Goal: Information Seeking & Learning: Learn about a topic

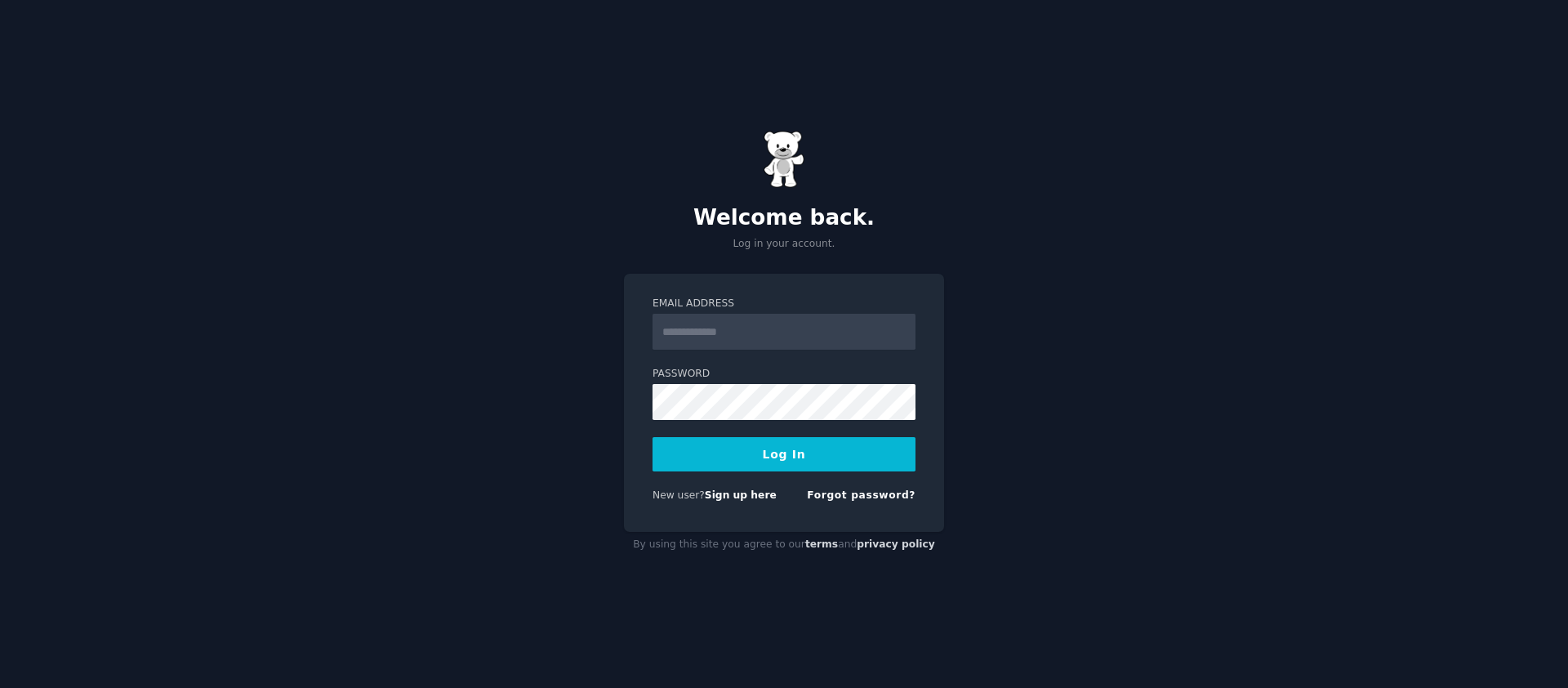
click at [747, 337] on input "Email Address" at bounding box center [784, 332] width 263 height 36
click at [749, 336] on input "Email Address" at bounding box center [784, 332] width 263 height 36
click at [0, 687] on com-1password-button at bounding box center [0, 688] width 0 height 0
type input "**********"
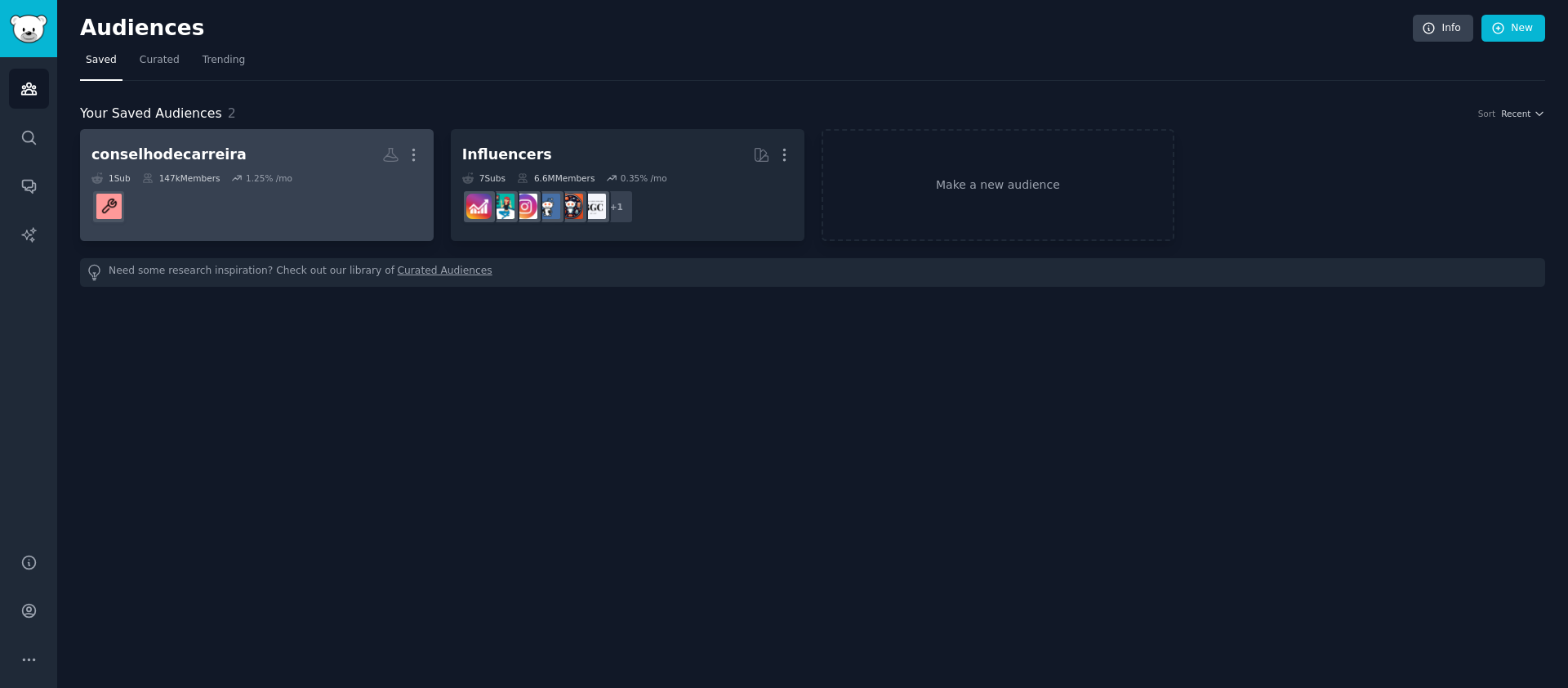
click at [333, 172] on div "1 Sub 147k Members 1.25 % /mo" at bounding box center [257, 178] width 331 height 12
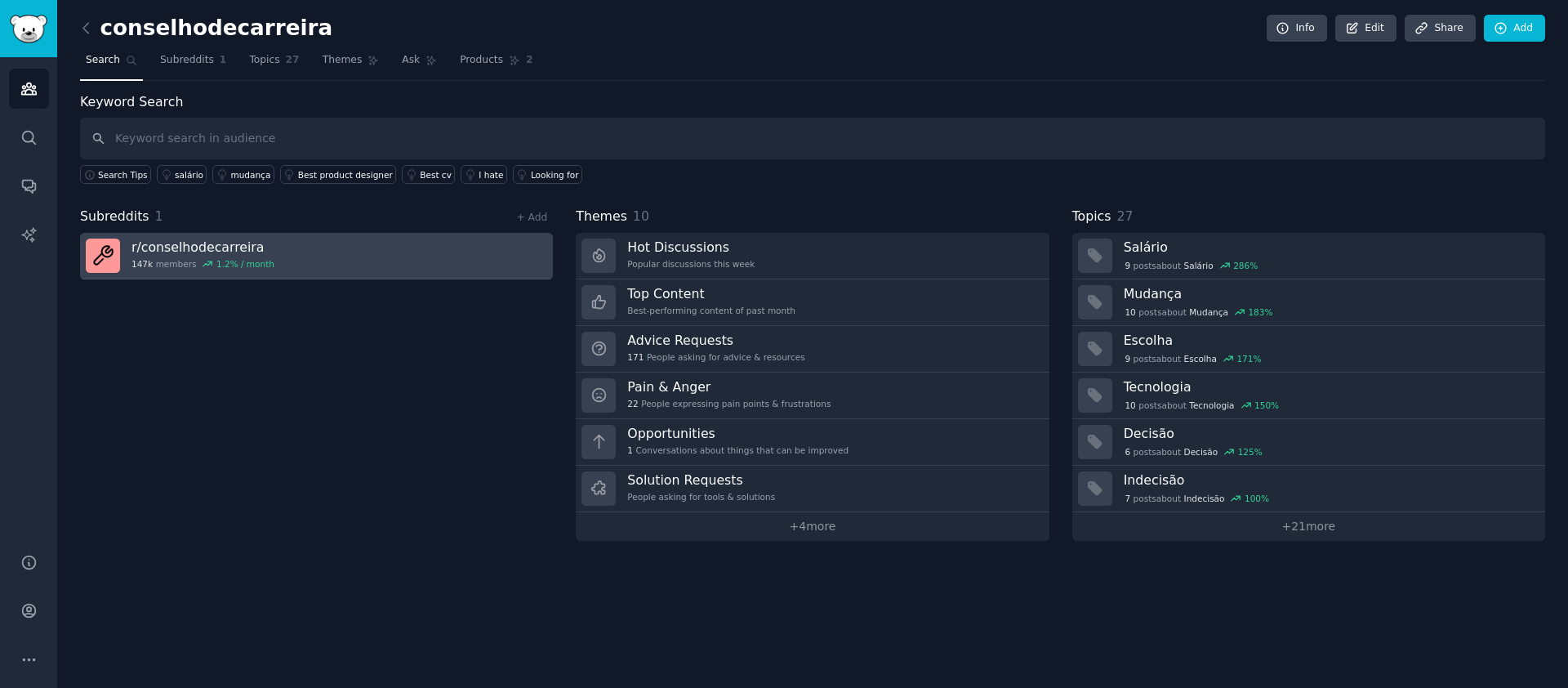
click at [347, 251] on link "r/ conselhodecarreira 147k members 1.2 % / month" at bounding box center [316, 256] width 473 height 46
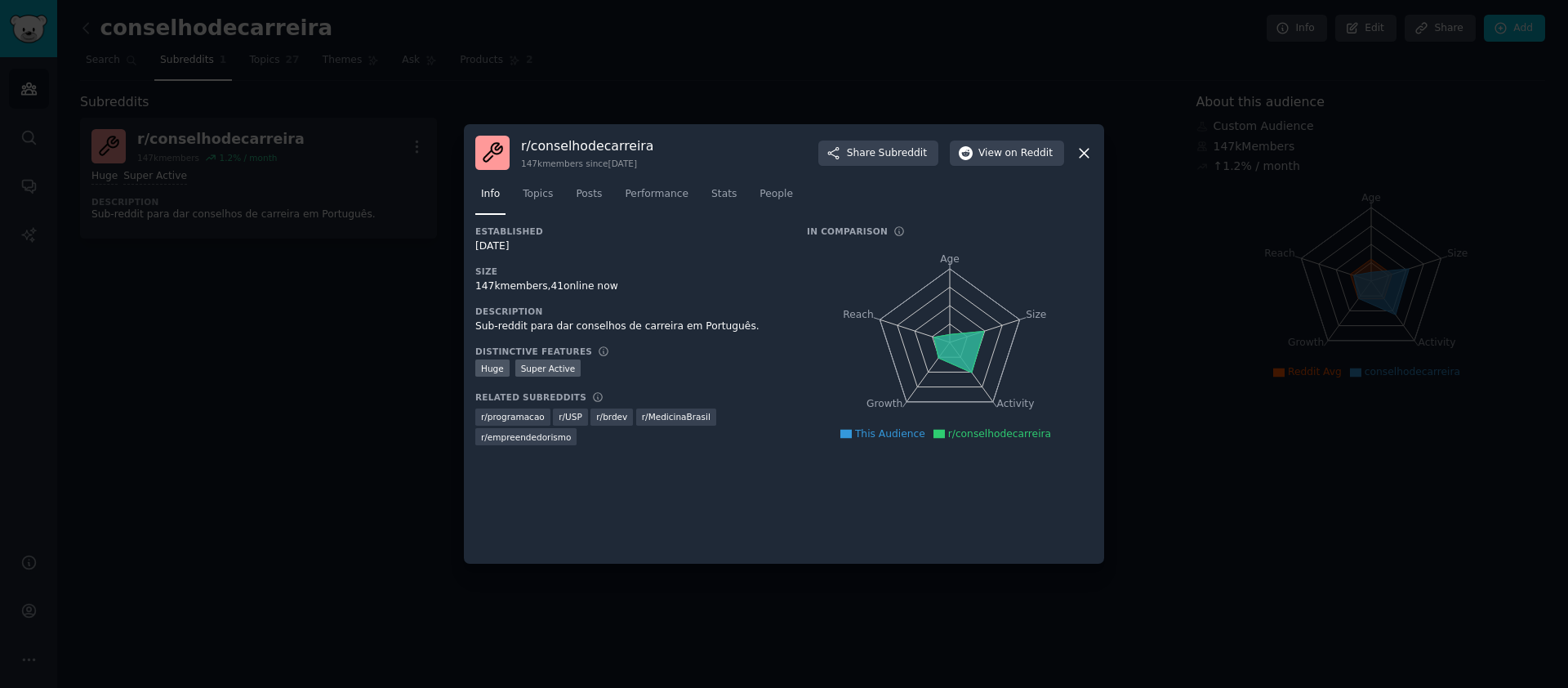
click at [349, 248] on div at bounding box center [784, 344] width 1568 height 688
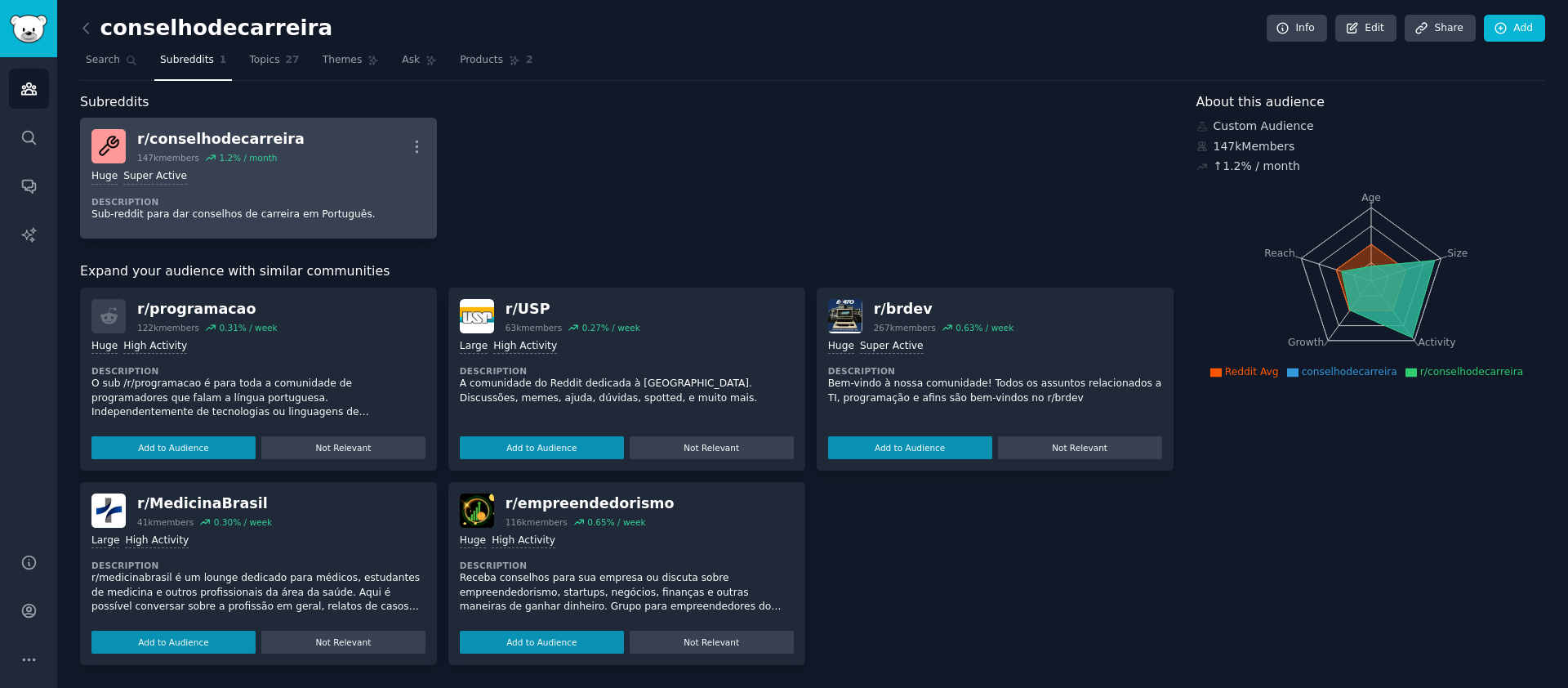
click at [304, 210] on p "Sub-reddit para dar conselhos de carreira em Português." at bounding box center [258, 214] width 334 height 14
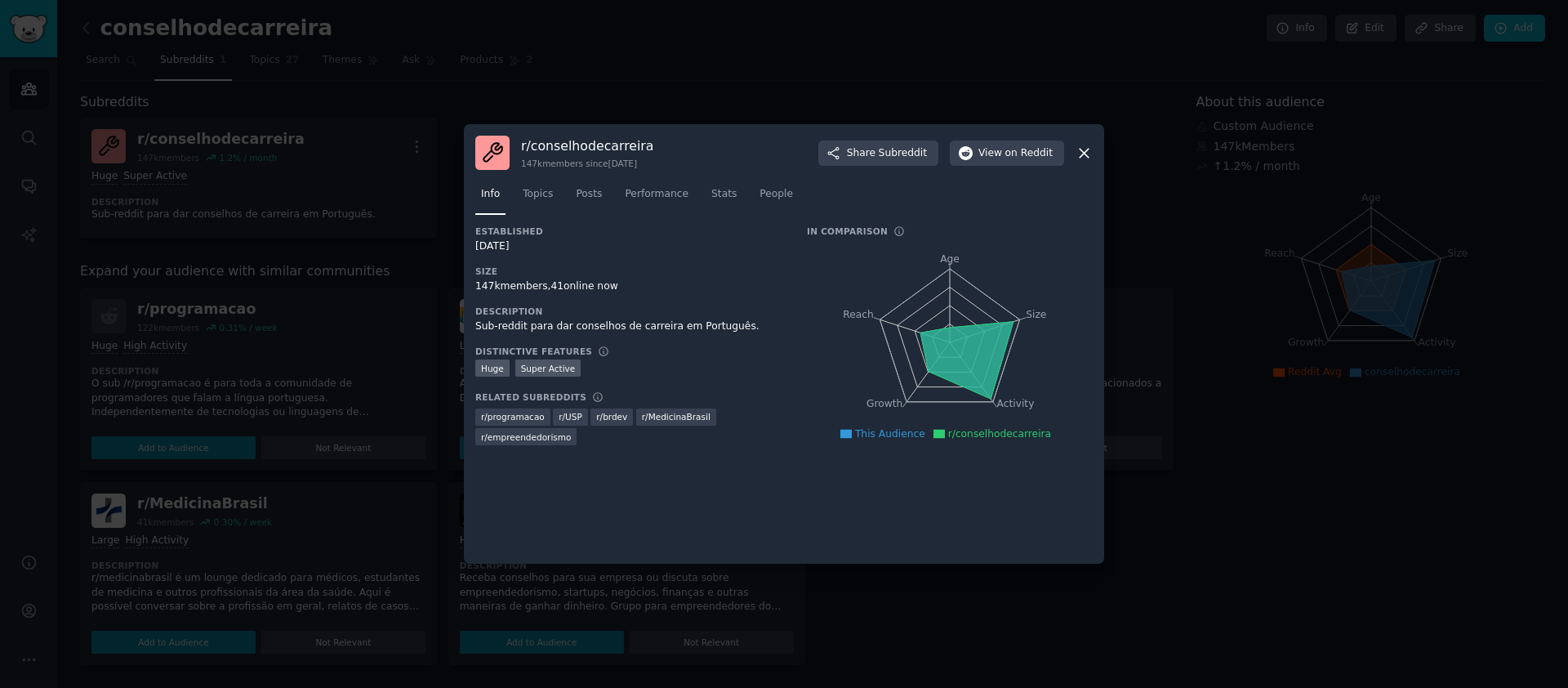
click at [362, 214] on div at bounding box center [784, 344] width 1568 height 688
click at [1086, 155] on icon at bounding box center [1084, 153] width 9 height 9
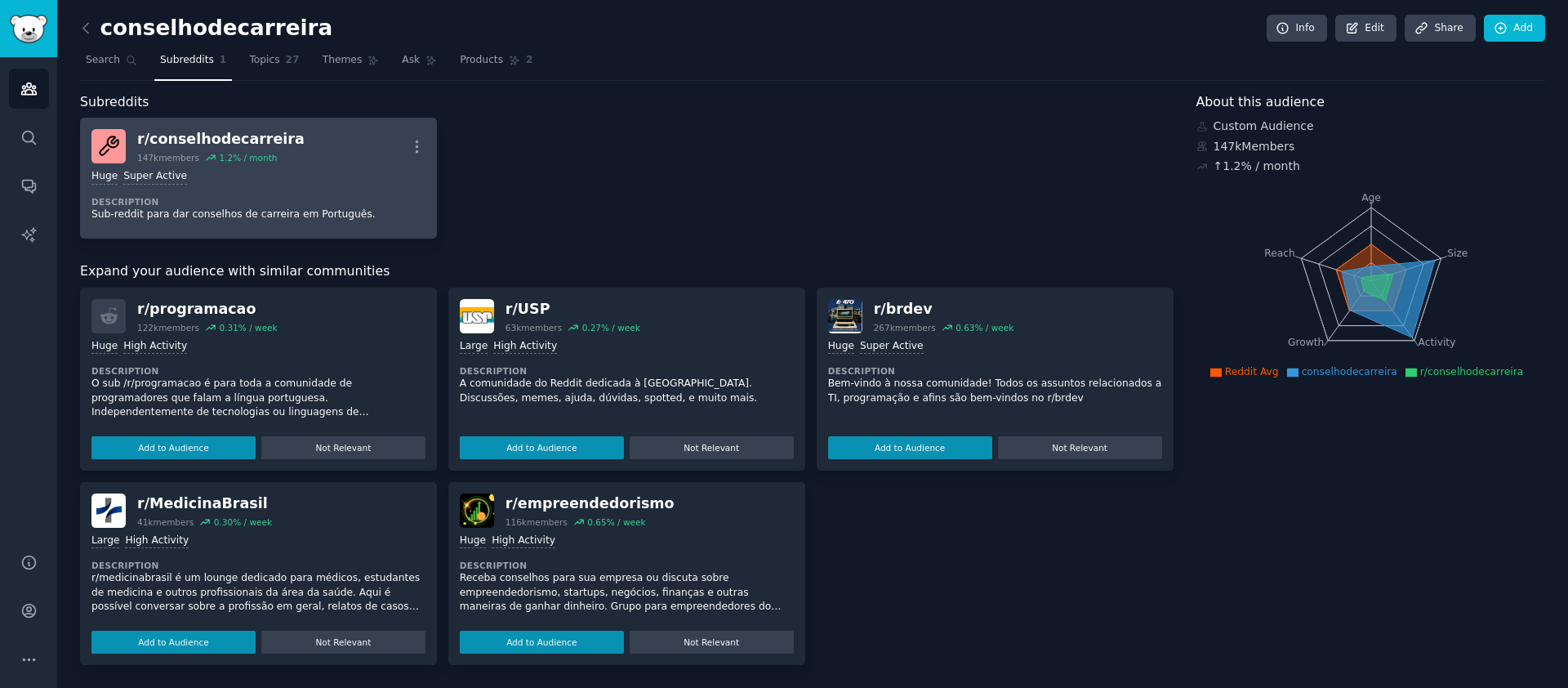
click at [182, 192] on div ">= 95th percentile for submissions / day Huge Super Active Description Sub-redd…" at bounding box center [258, 195] width 334 height 63
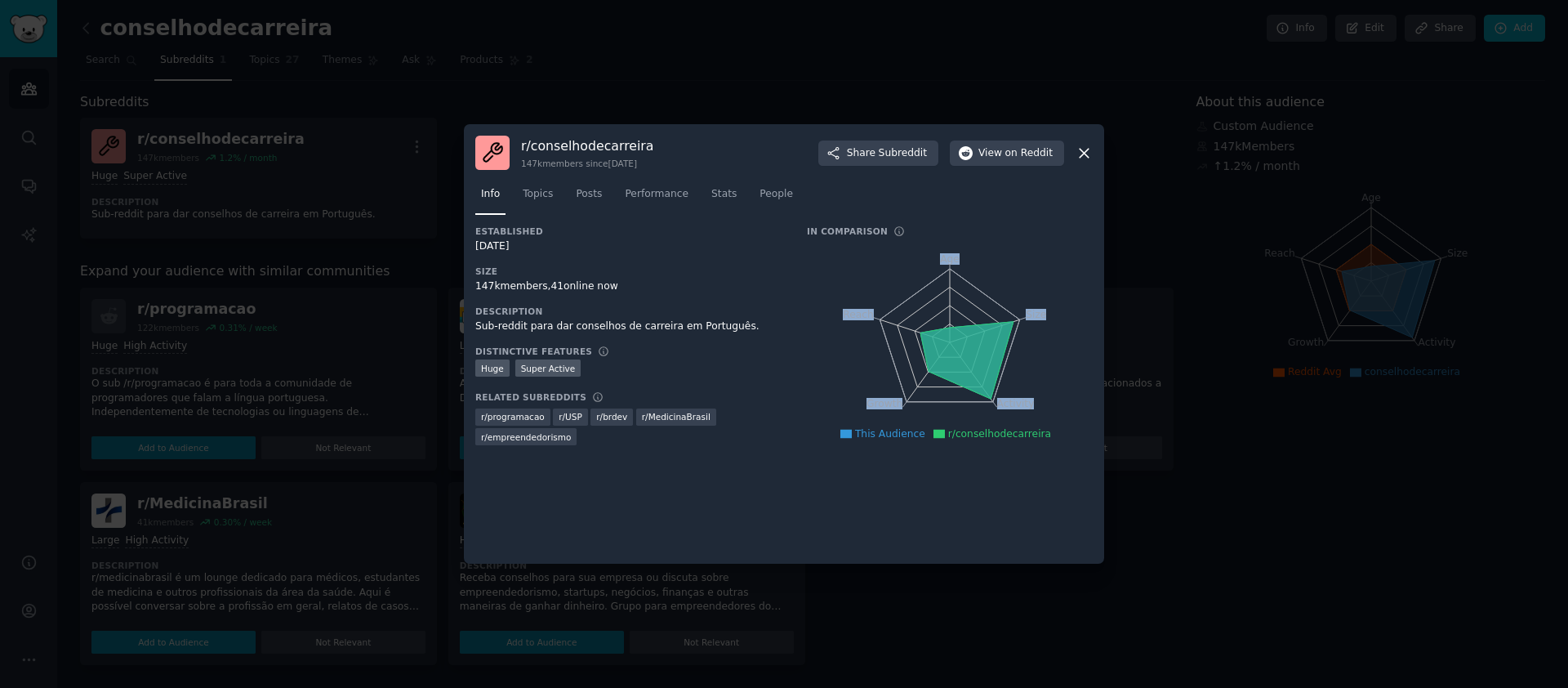
click at [993, 402] on icon "Age Size Activity Growth Reach" at bounding box center [949, 342] width 286 height 206
click at [1028, 365] on icon "Age Size Activity Growth Reach" at bounding box center [949, 342] width 286 height 206
click at [371, 279] on div at bounding box center [784, 344] width 1568 height 688
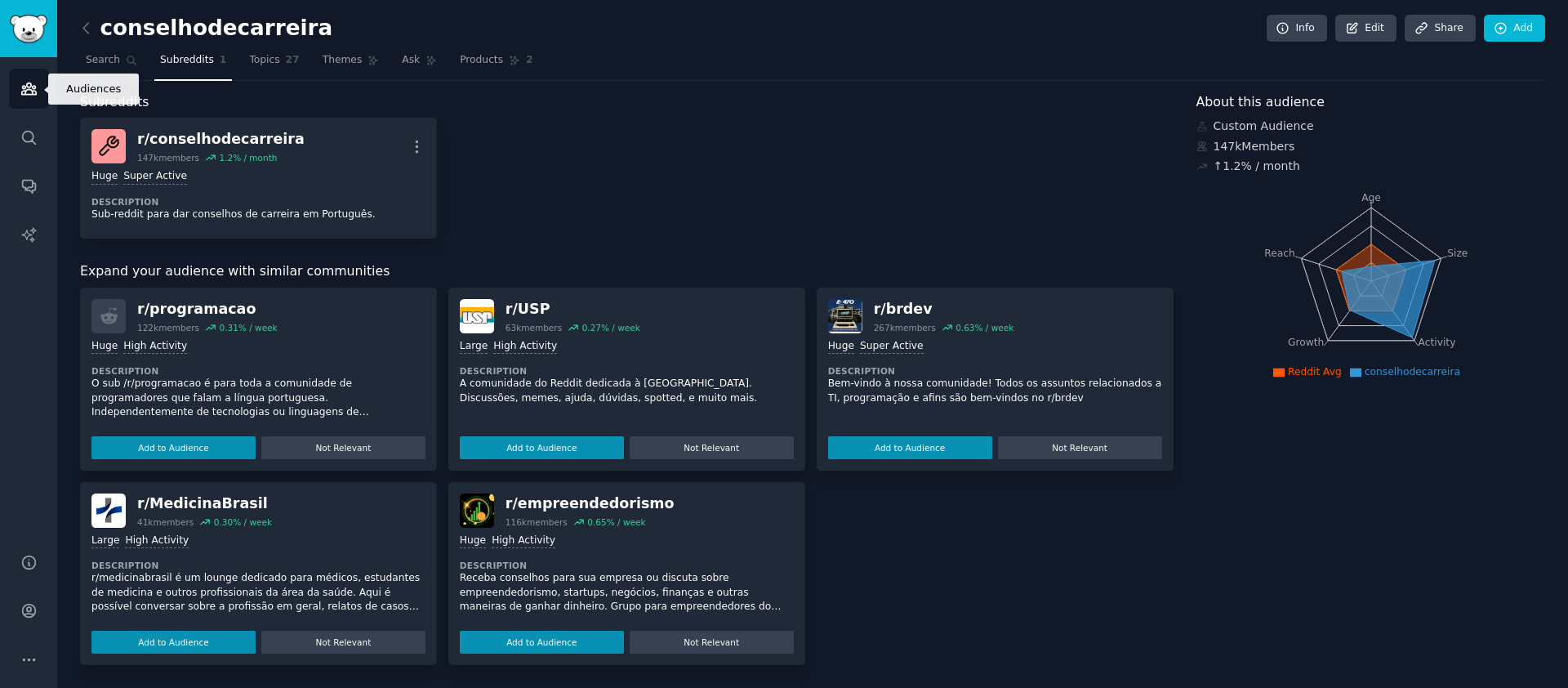
click at [21, 80] on icon "Sidebar" at bounding box center [29, 89] width 17 height 17
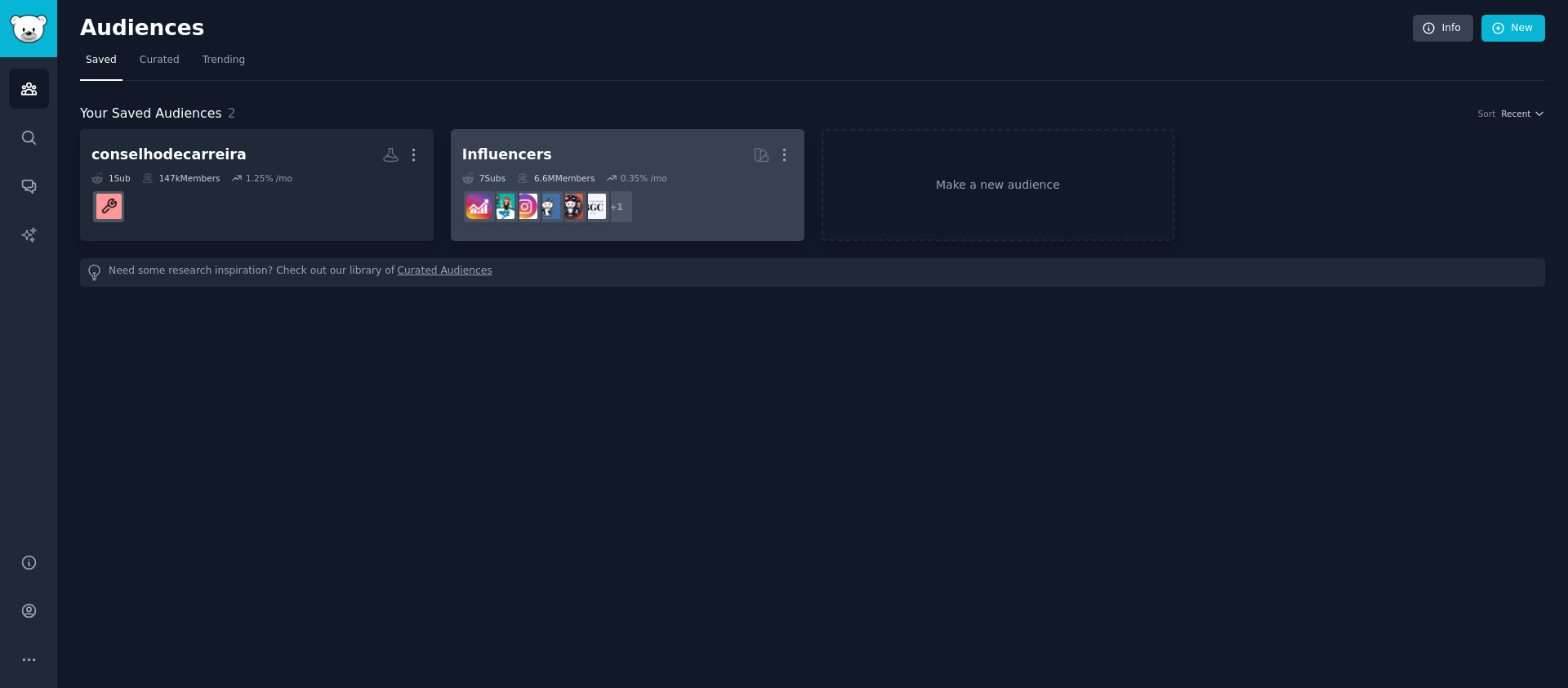
click at [650, 160] on h2 "Influencers More" at bounding box center [628, 154] width 331 height 29
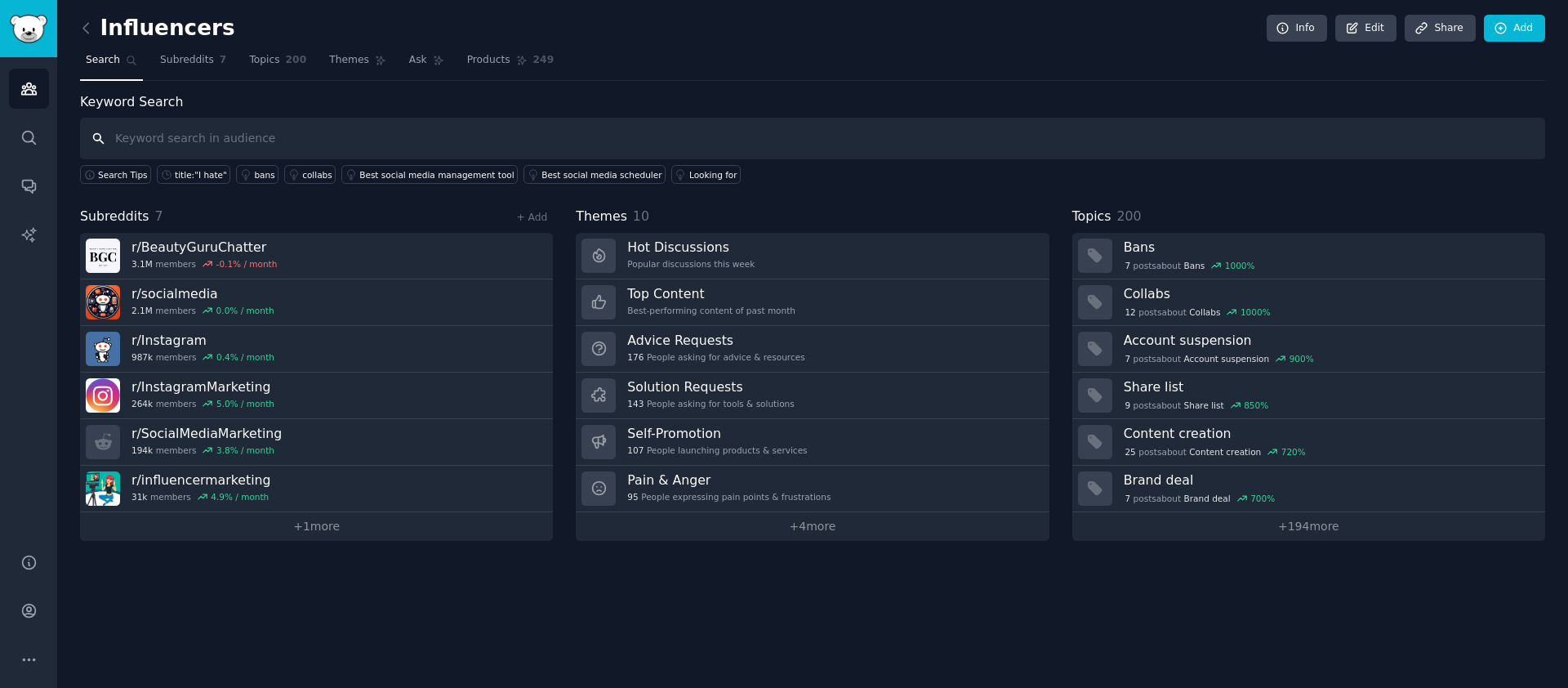
click at [220, 138] on input "text" at bounding box center [813, 138] width 1465 height 41
click at [205, 70] on link "Subreddits 7" at bounding box center [193, 64] width 78 height 34
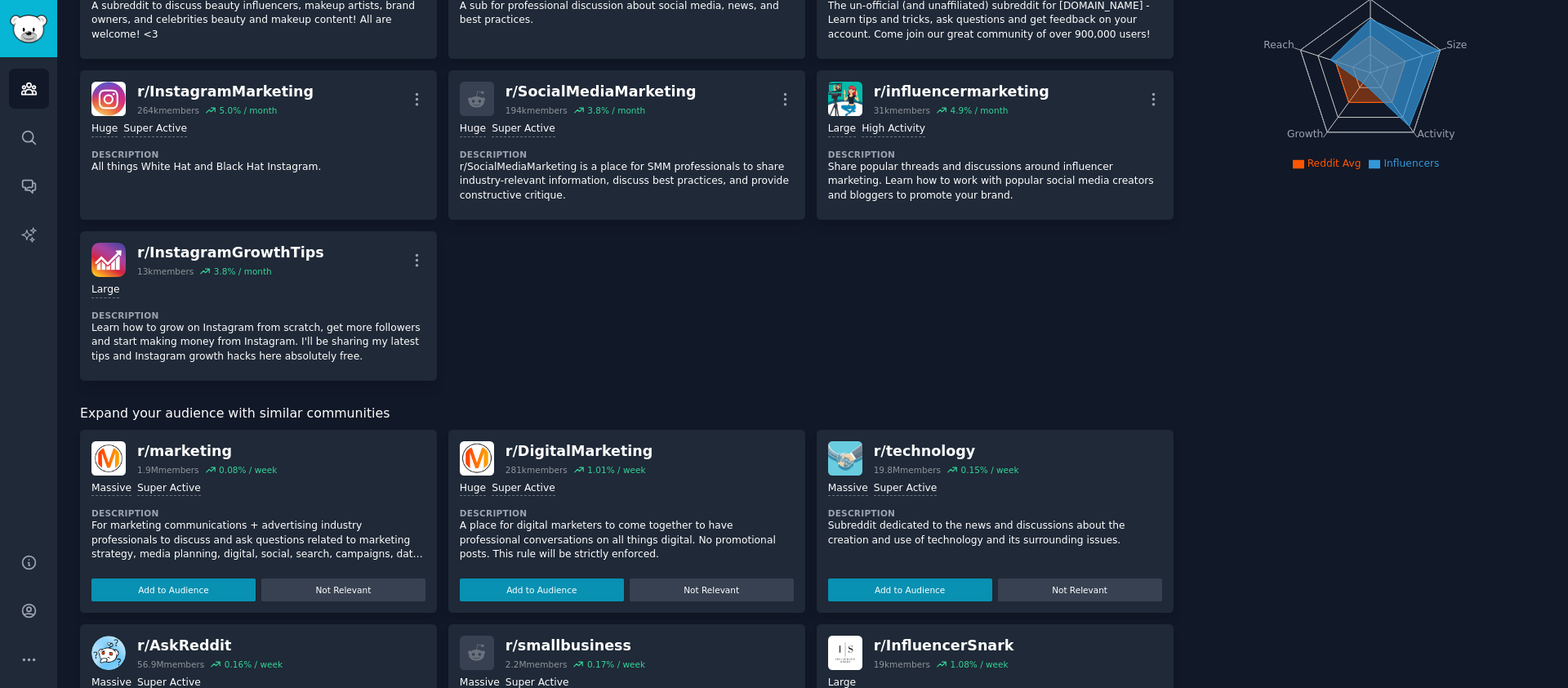
scroll to position [219, 0]
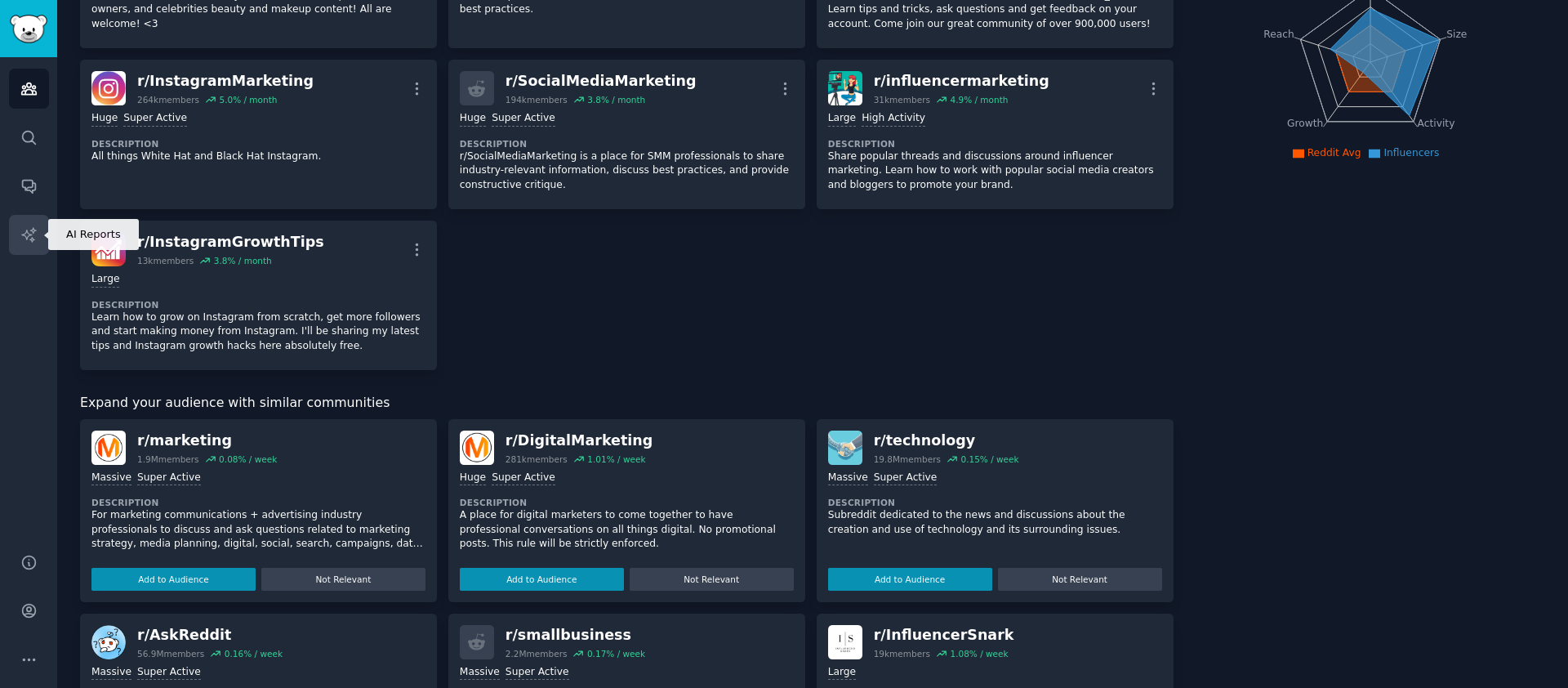
click at [24, 219] on link "AI Reports" at bounding box center [29, 234] width 40 height 40
